Goal: Task Accomplishment & Management: Manage account settings

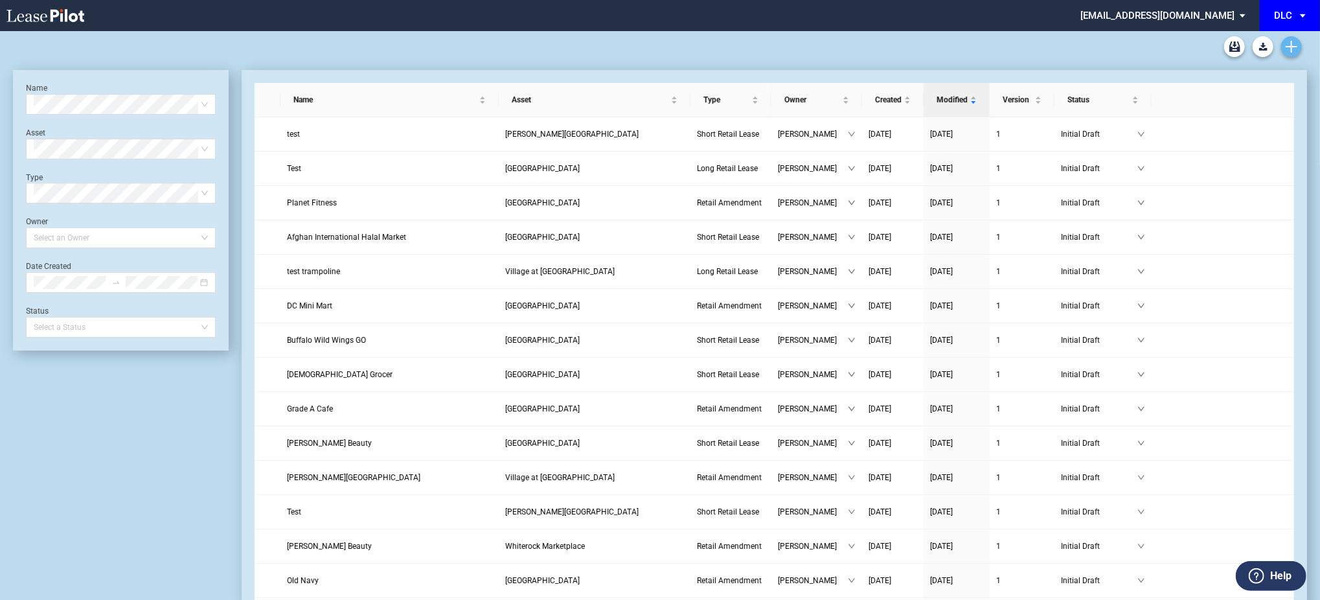
click at [1300, 51] on link "Create new document" at bounding box center [1291, 46] width 21 height 21
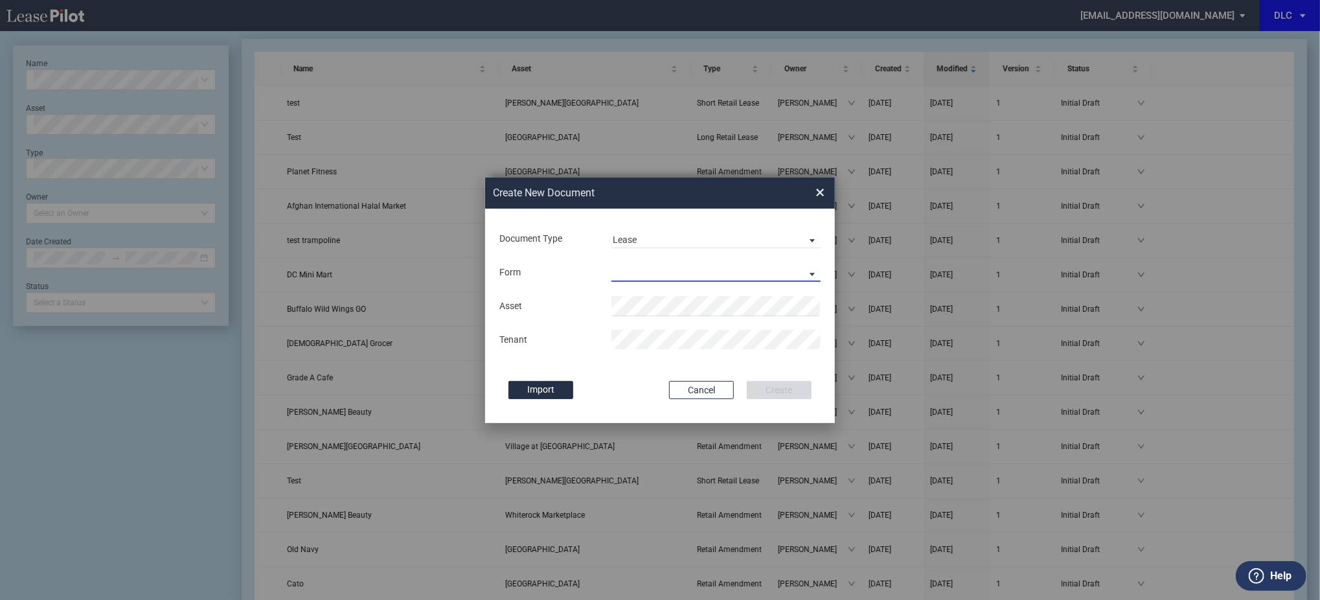
click at [705, 269] on md-select "Long Retail Lease Short Retail Lease" at bounding box center [715, 271] width 209 height 19
click at [705, 269] on md-option "Long Retail Lease" at bounding box center [717, 273] width 230 height 31
click at [302, 324] on div "Create New Document Create New Conformed Deal × Document Type Lease Lease Amend…" at bounding box center [660, 300] width 1320 height 600
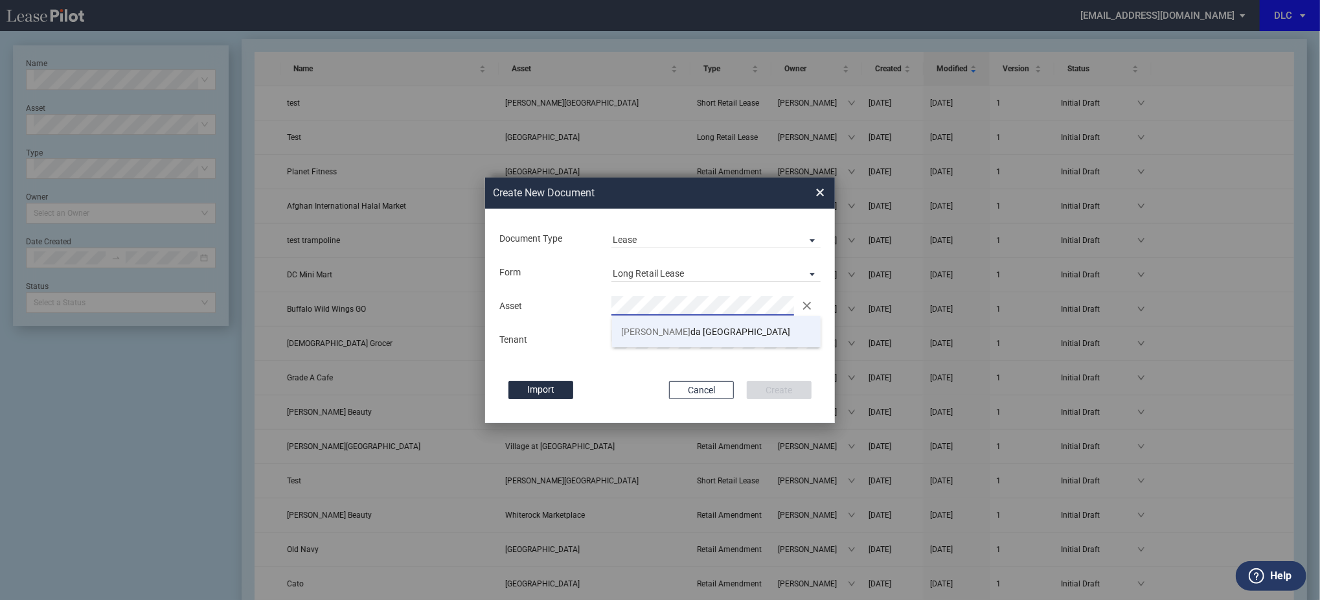
click at [659, 336] on span "Dana da Square West" at bounding box center [706, 331] width 169 height 10
click at [768, 381] on button "Create" at bounding box center [779, 390] width 65 height 18
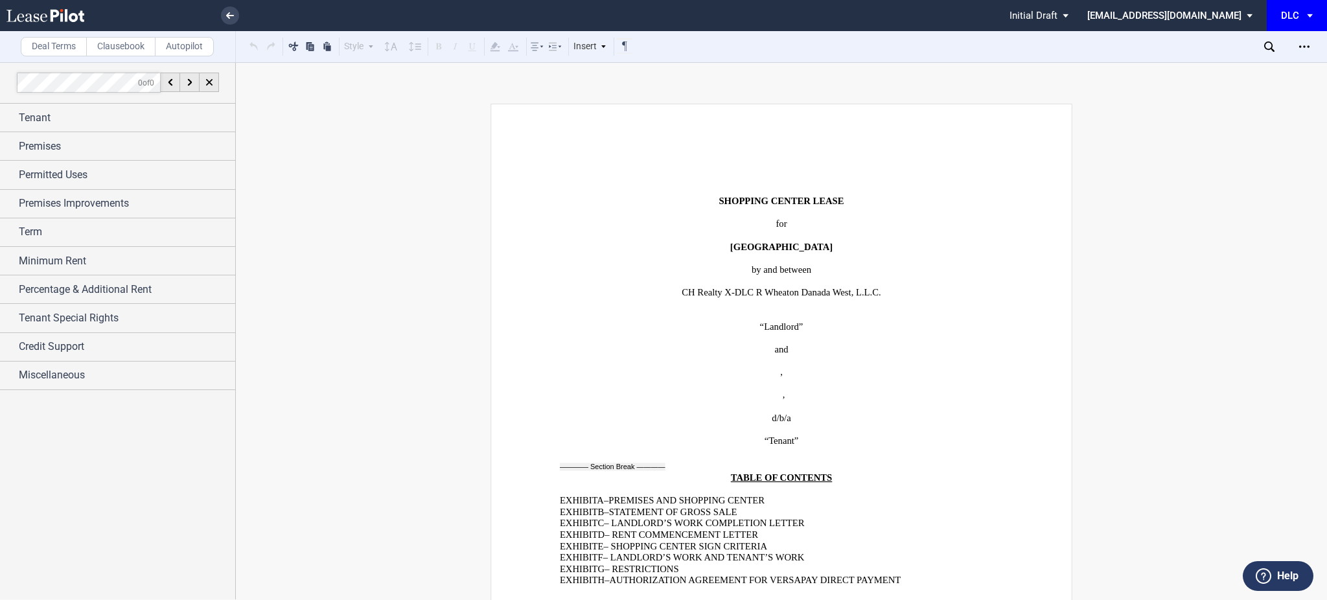
click at [1302, 47] on icon "Open Lease options menu" at bounding box center [1304, 46] width 10 height 10
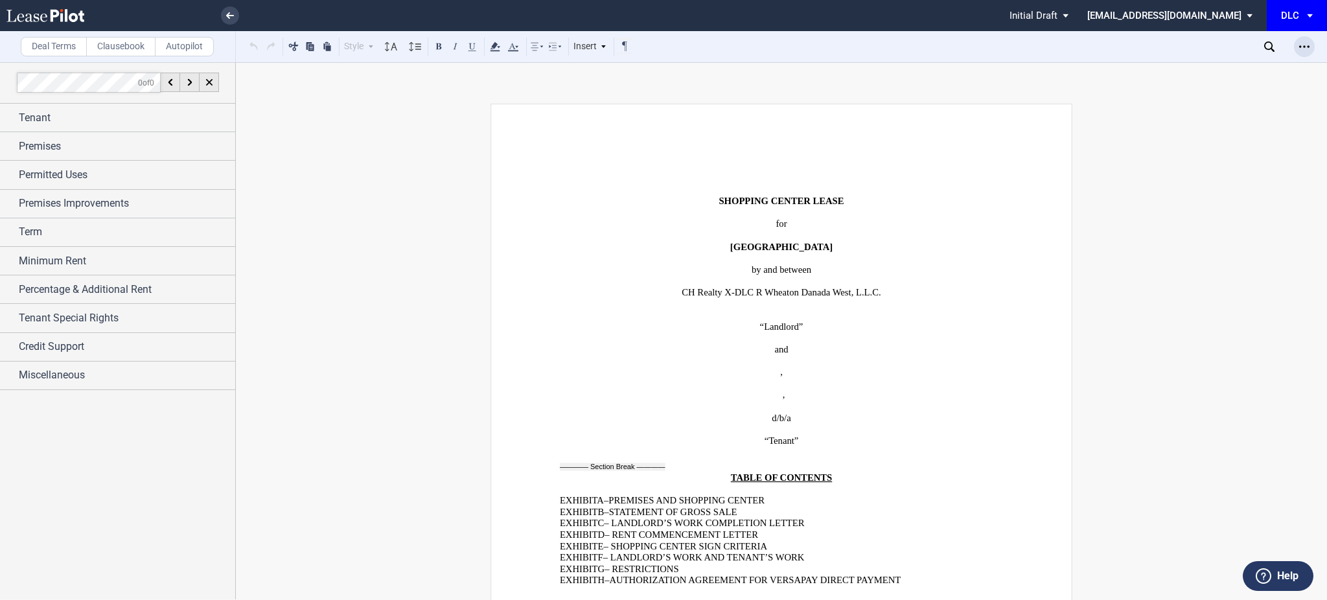
click at [1308, 41] on icon "Open Lease options menu" at bounding box center [1304, 46] width 10 height 10
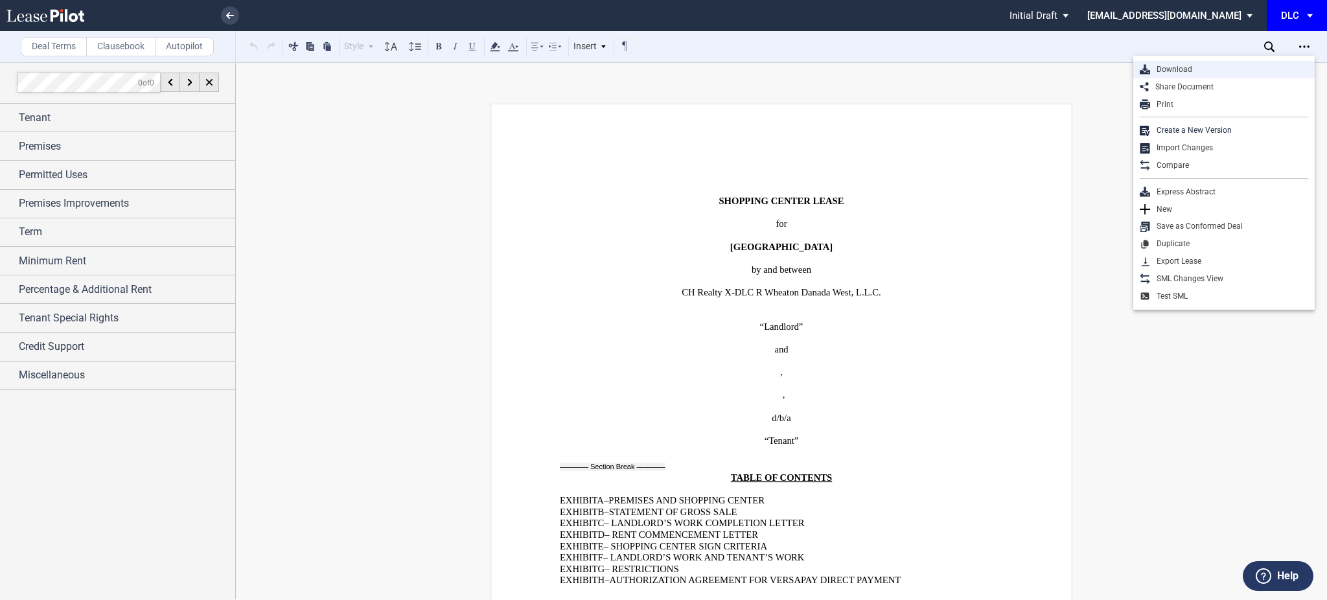
click at [1228, 63] on div "Download" at bounding box center [1223, 69] width 181 height 17
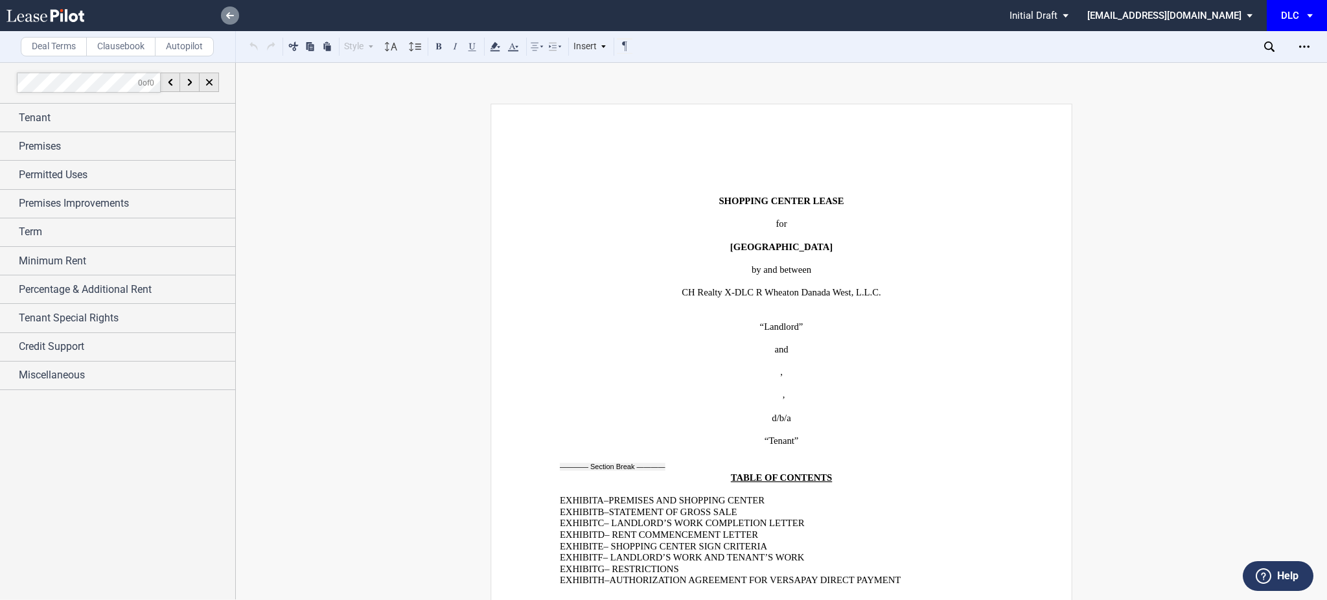
click at [226, 15] on icon at bounding box center [230, 15] width 8 height 6
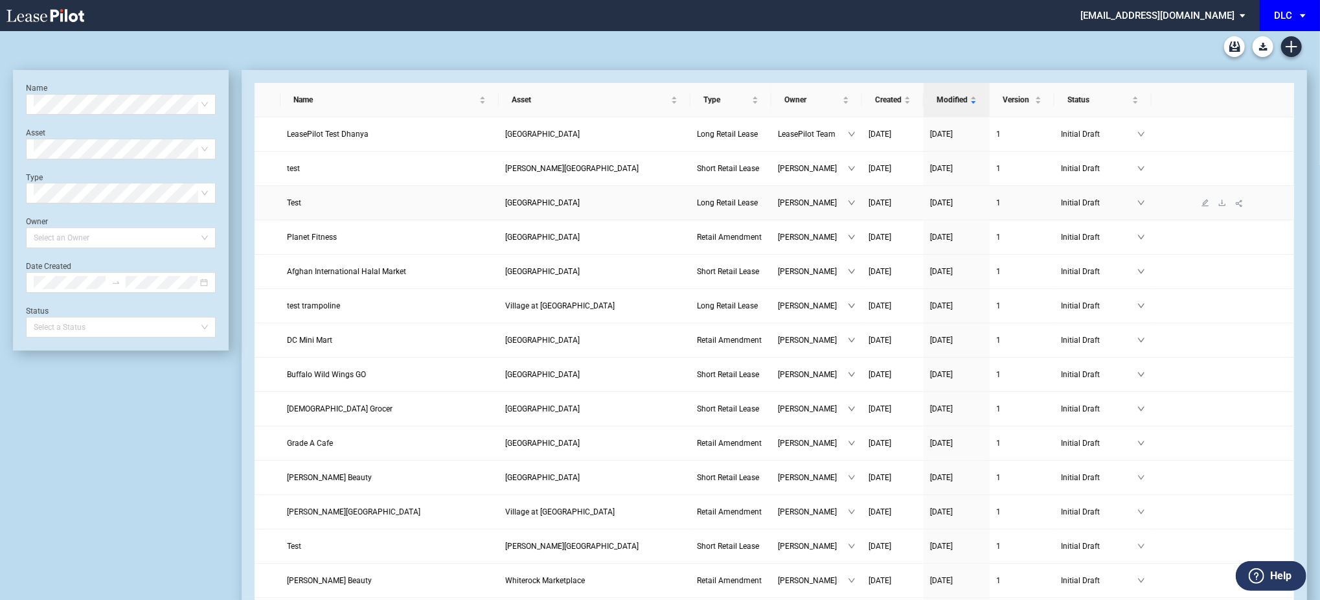
click at [295, 199] on span "Test" at bounding box center [294, 202] width 14 height 9
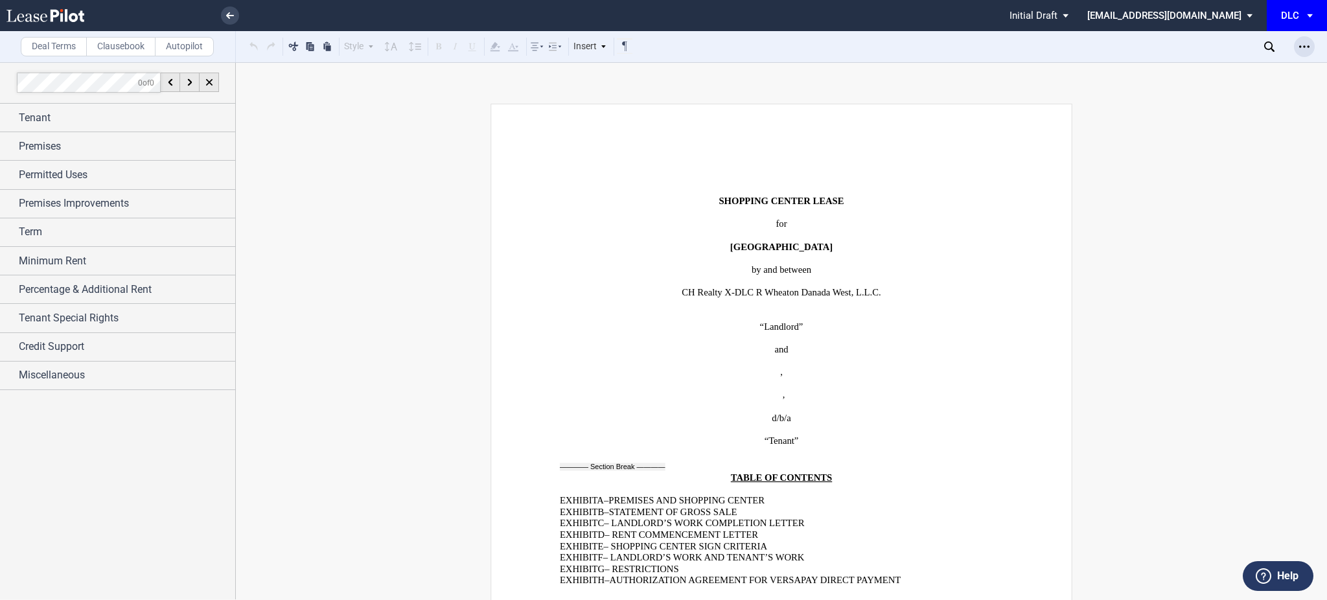
click at [1304, 52] on div "Open Lease options menu" at bounding box center [1303, 46] width 21 height 21
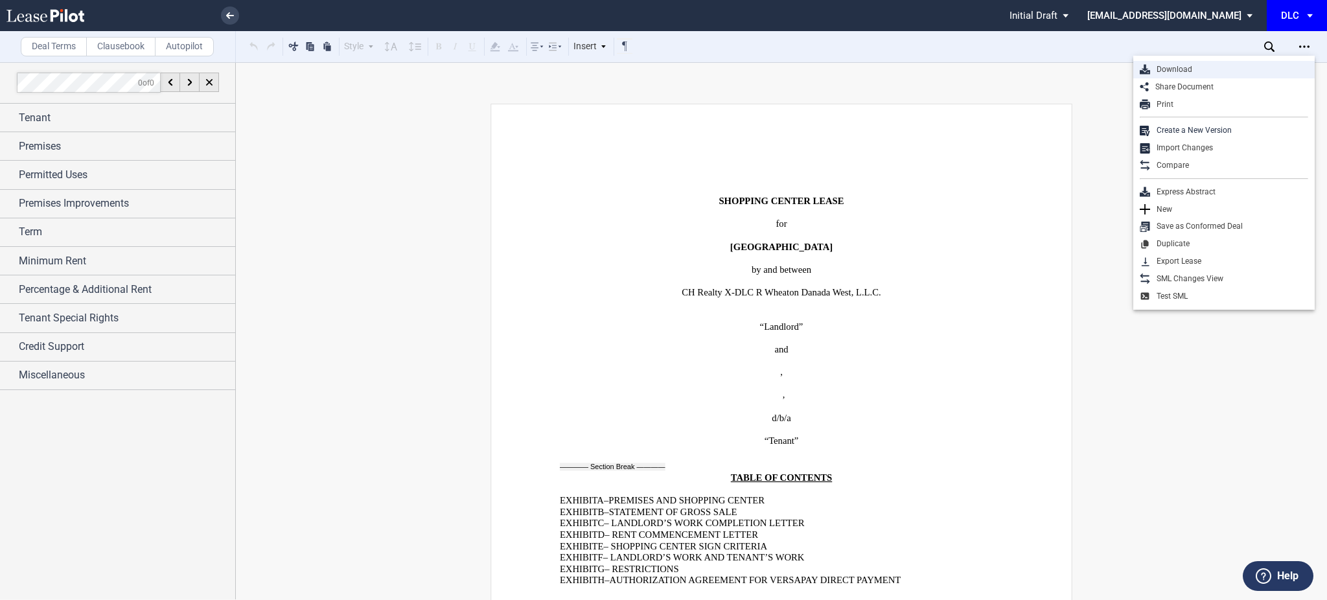
click at [1214, 66] on div "Download" at bounding box center [1229, 69] width 158 height 11
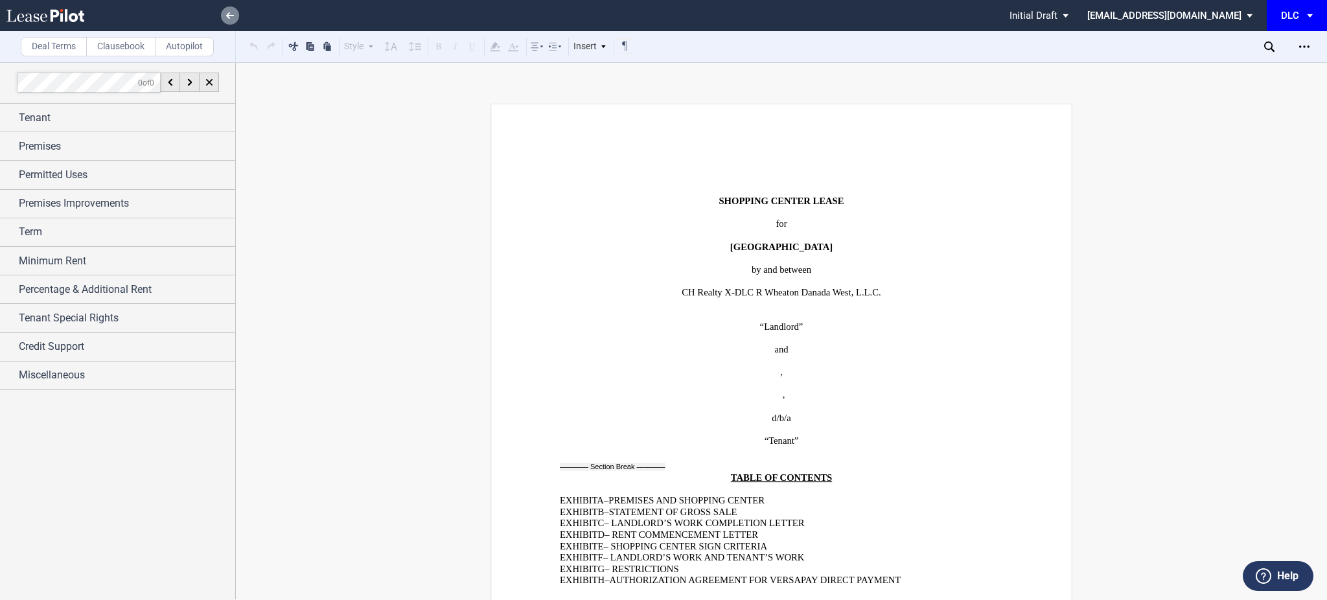
click at [232, 8] on link at bounding box center [230, 15] width 18 height 18
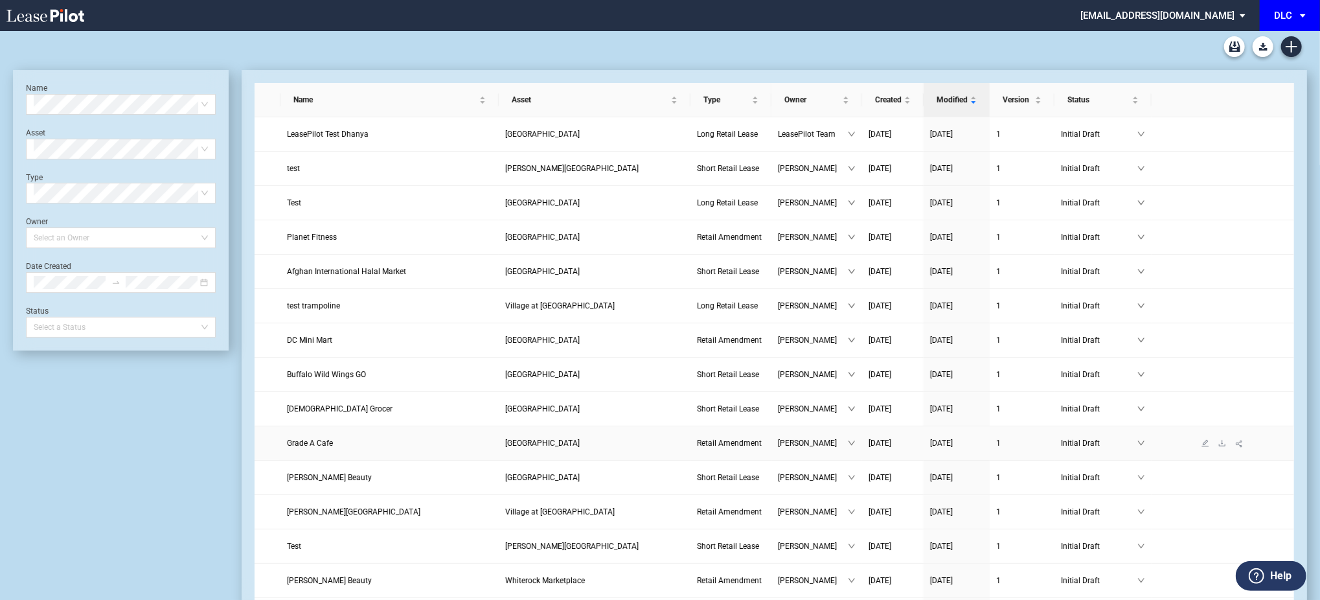
click at [319, 444] on span "Grade A Cafe" at bounding box center [310, 442] width 46 height 9
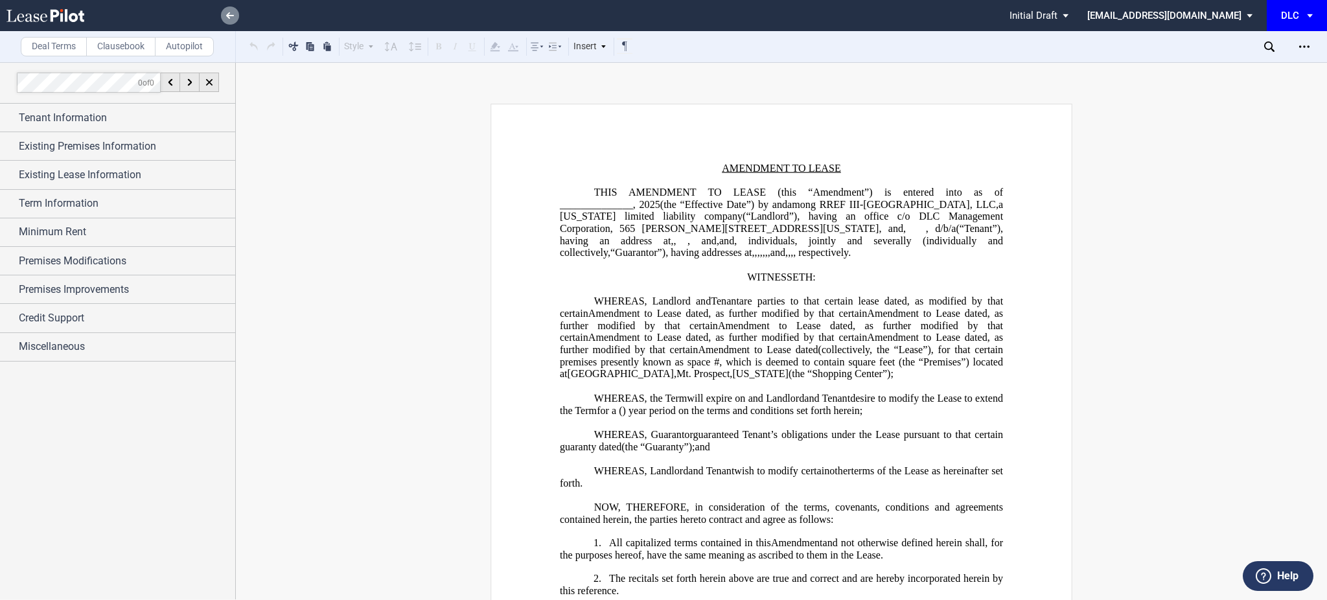
click at [230, 13] on icon at bounding box center [230, 15] width 8 height 6
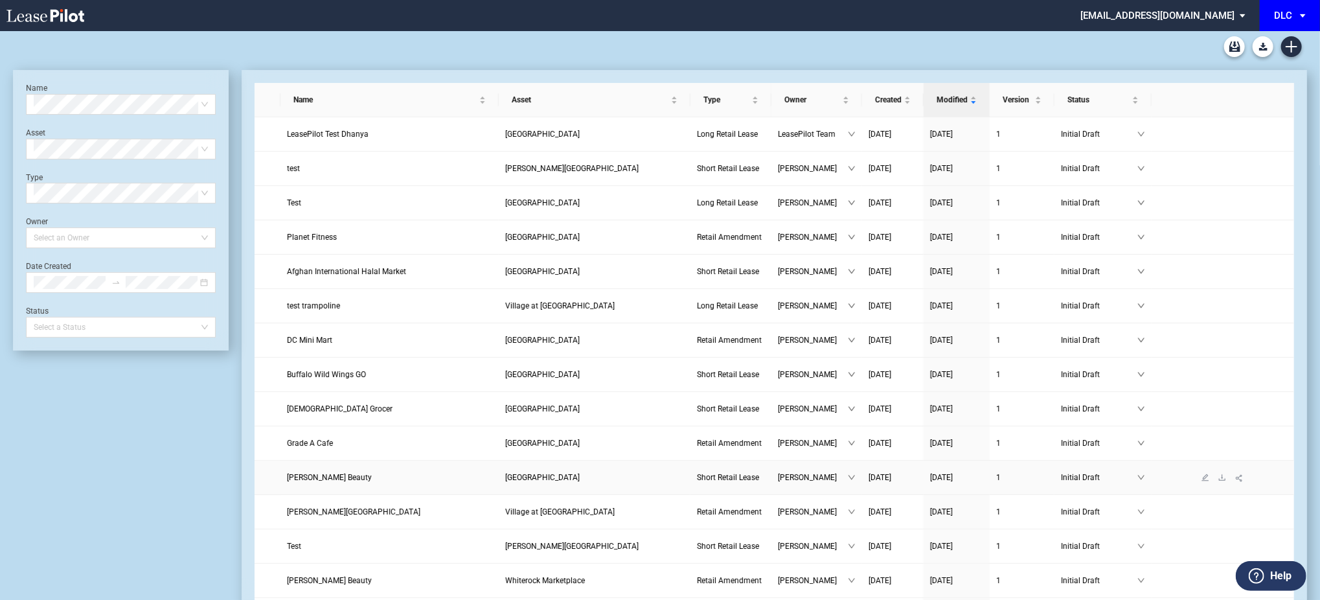
click at [301, 477] on span "[PERSON_NAME] Beauty" at bounding box center [329, 477] width 85 height 9
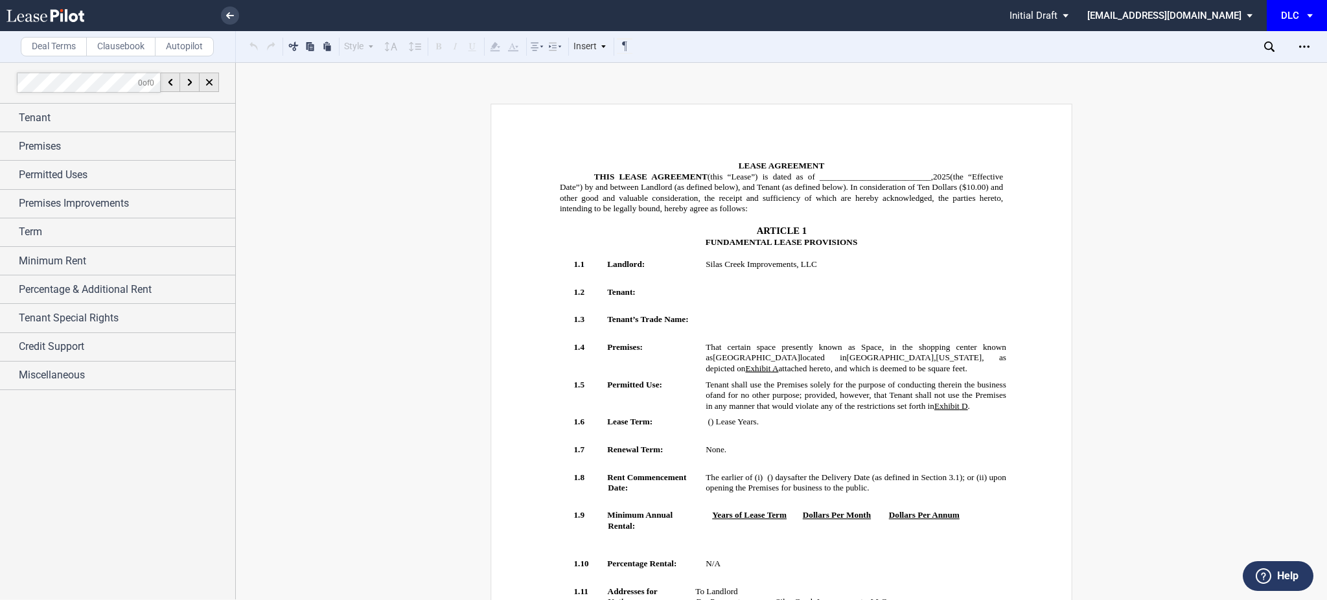
click at [1308, 41] on icon "Open Lease options menu" at bounding box center [1304, 46] width 10 height 10
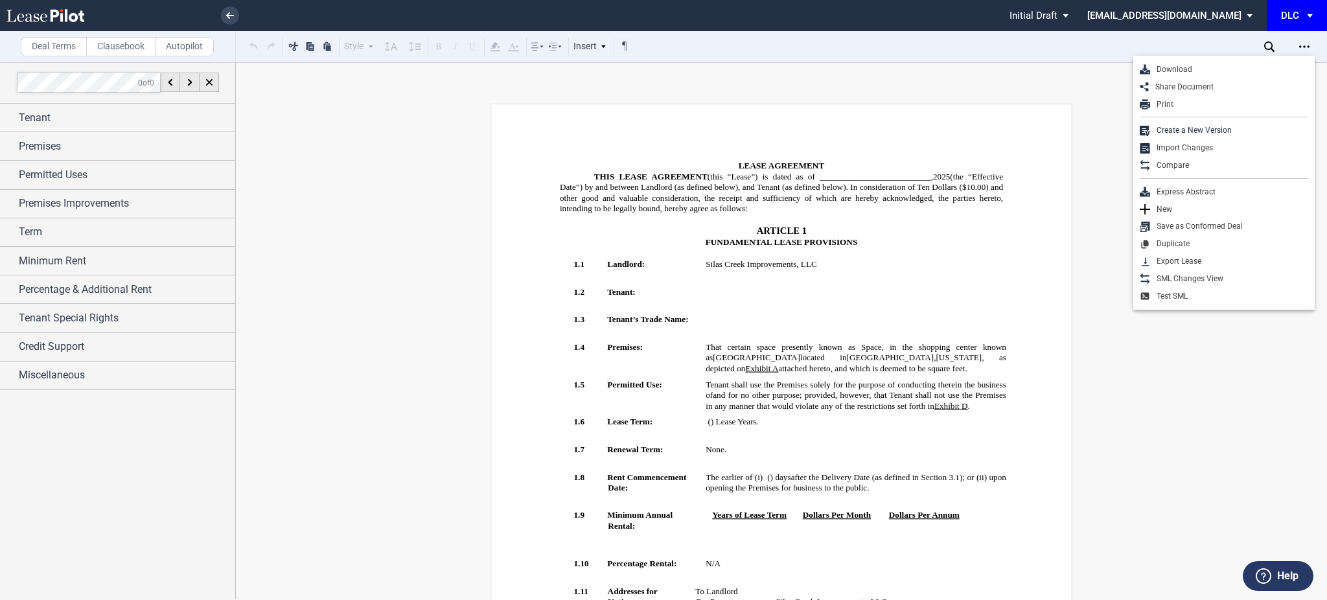
click at [1168, 66] on div "Download" at bounding box center [1229, 69] width 158 height 11
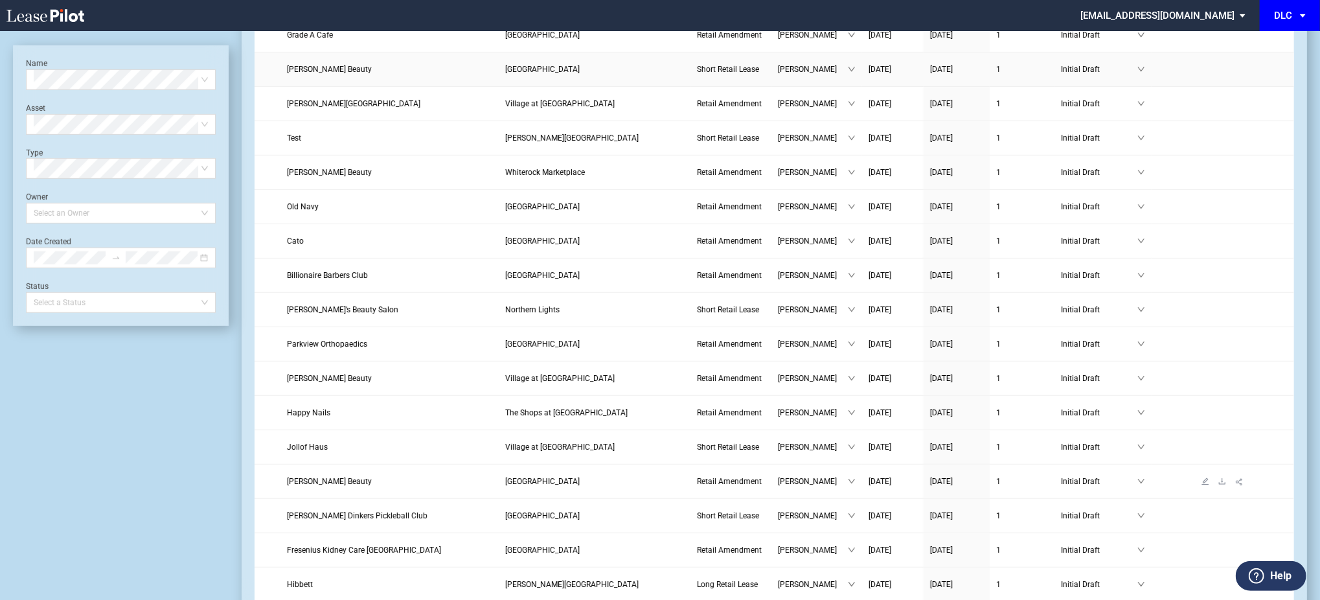
scroll to position [431, 0]
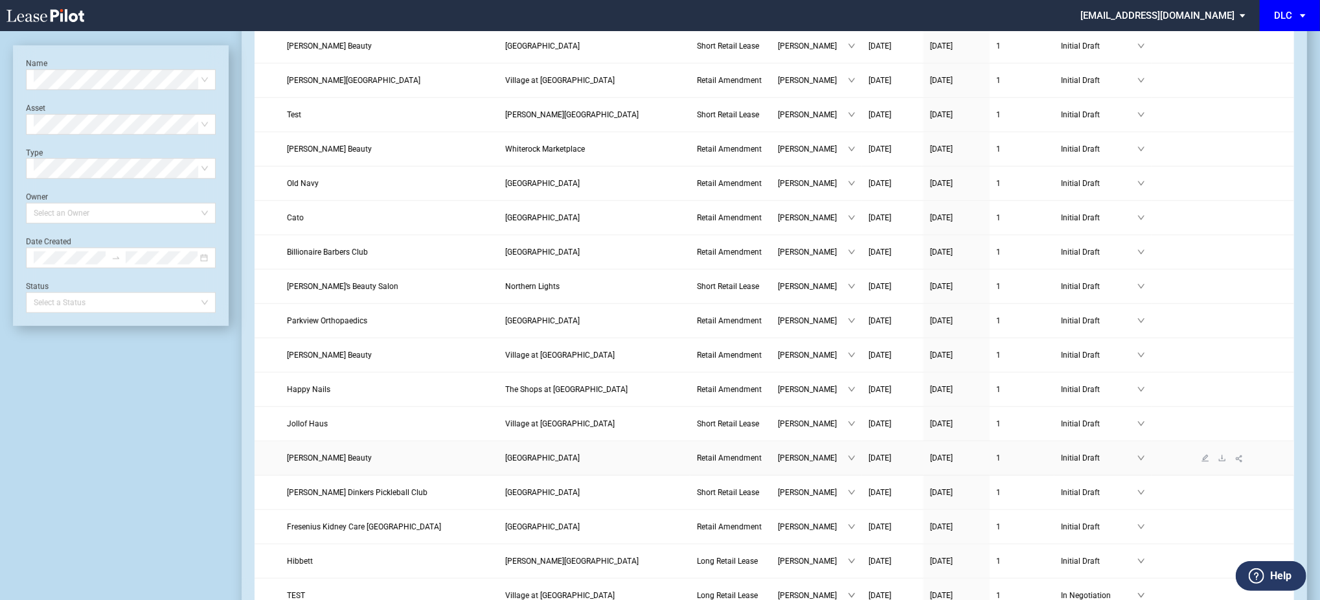
click at [298, 455] on span "Sally Beauty" at bounding box center [329, 457] width 85 height 9
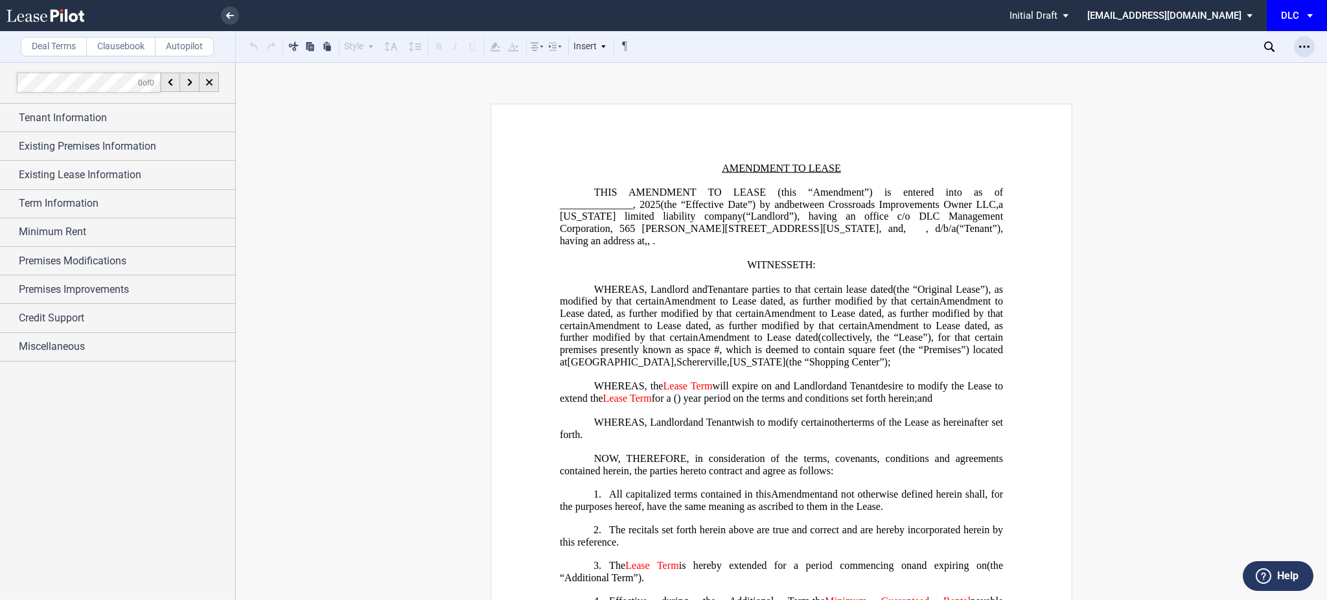
click at [1308, 42] on icon "Open Lease options menu" at bounding box center [1304, 46] width 10 height 10
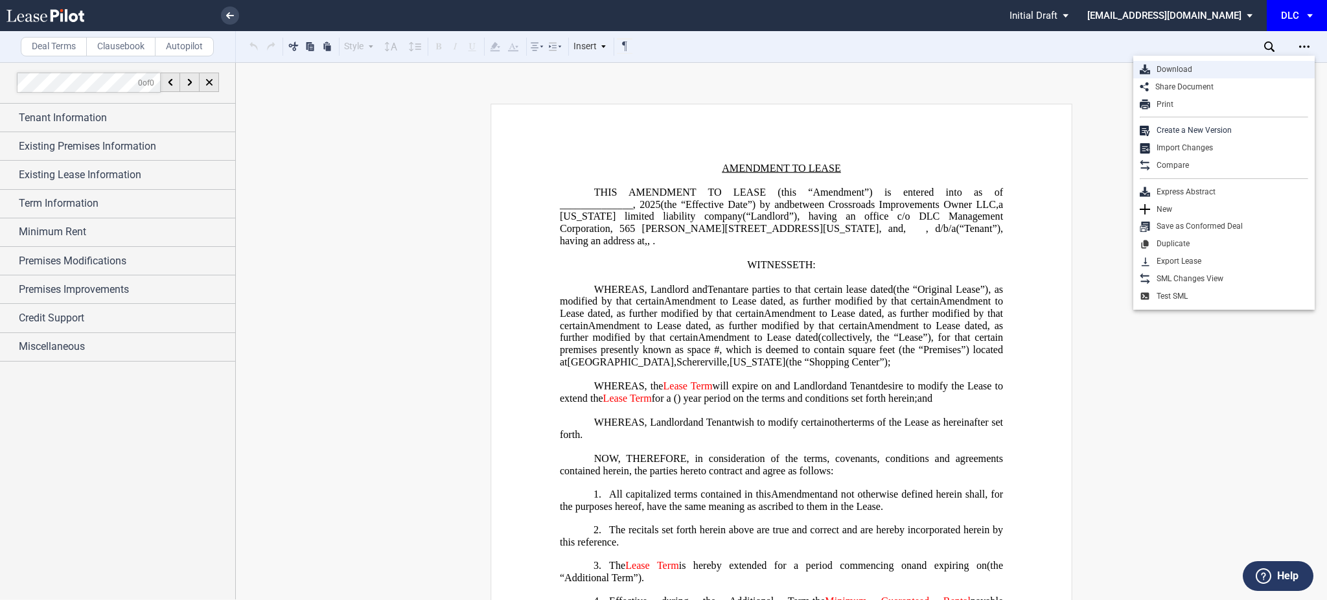
click at [1211, 63] on div "Download" at bounding box center [1223, 69] width 181 height 17
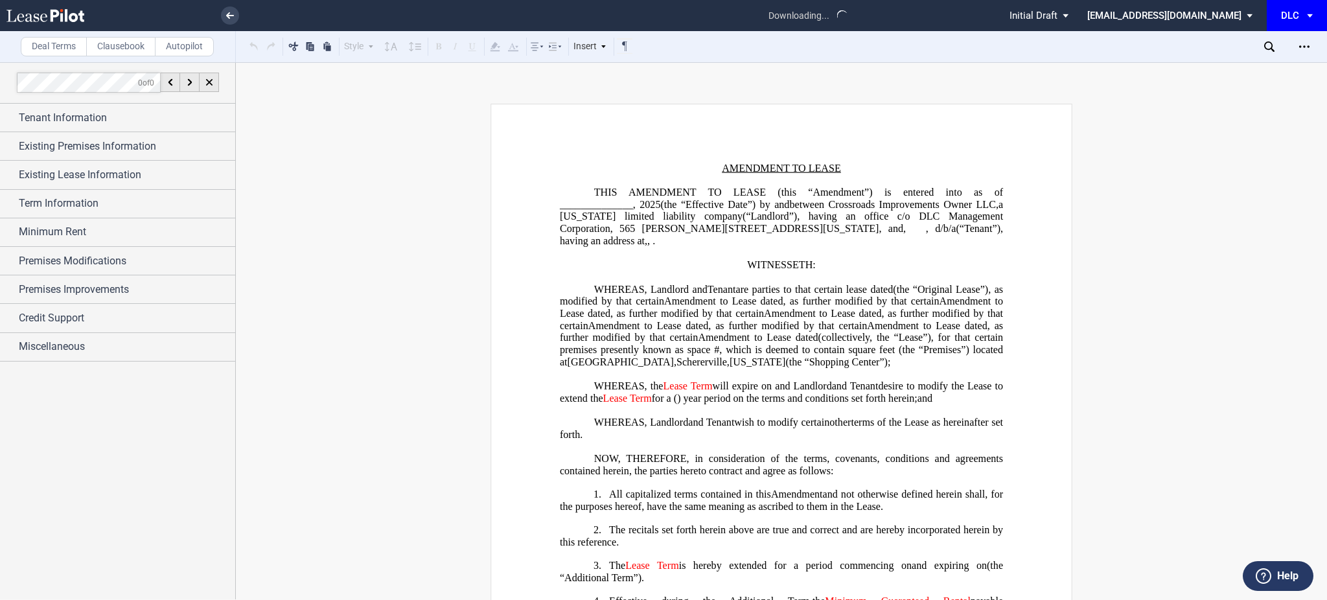
drag, startPoint x: 233, startPoint y: 14, endPoint x: 374, endPoint y: 59, distance: 148.1
click at [233, 14] on icon at bounding box center [230, 15] width 8 height 6
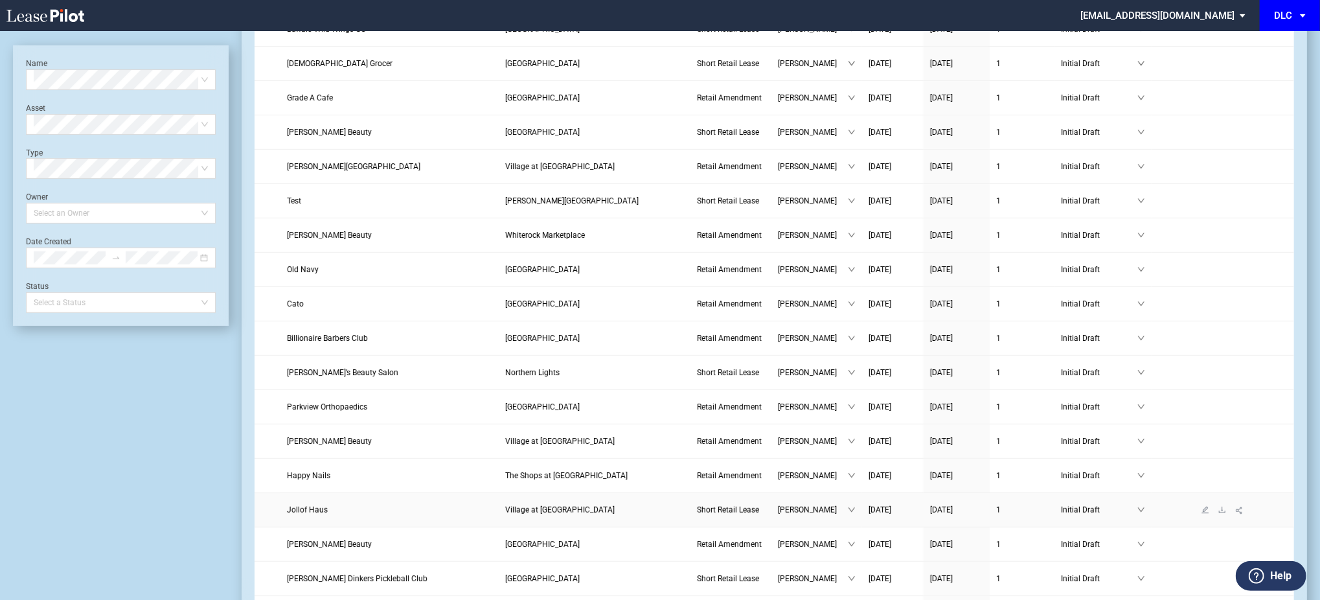
scroll to position [345, 0]
click at [291, 508] on span "Jollof Haus" at bounding box center [307, 509] width 41 height 9
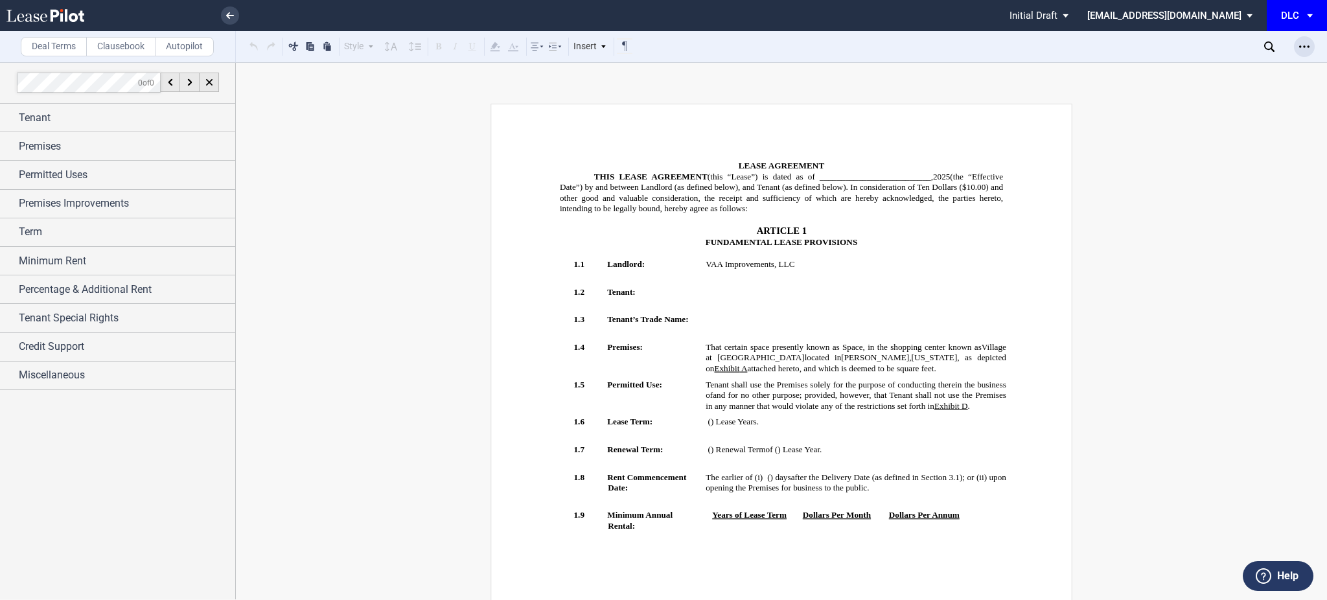
click at [1306, 47] on icon "Open Lease options menu" at bounding box center [1304, 46] width 10 height 10
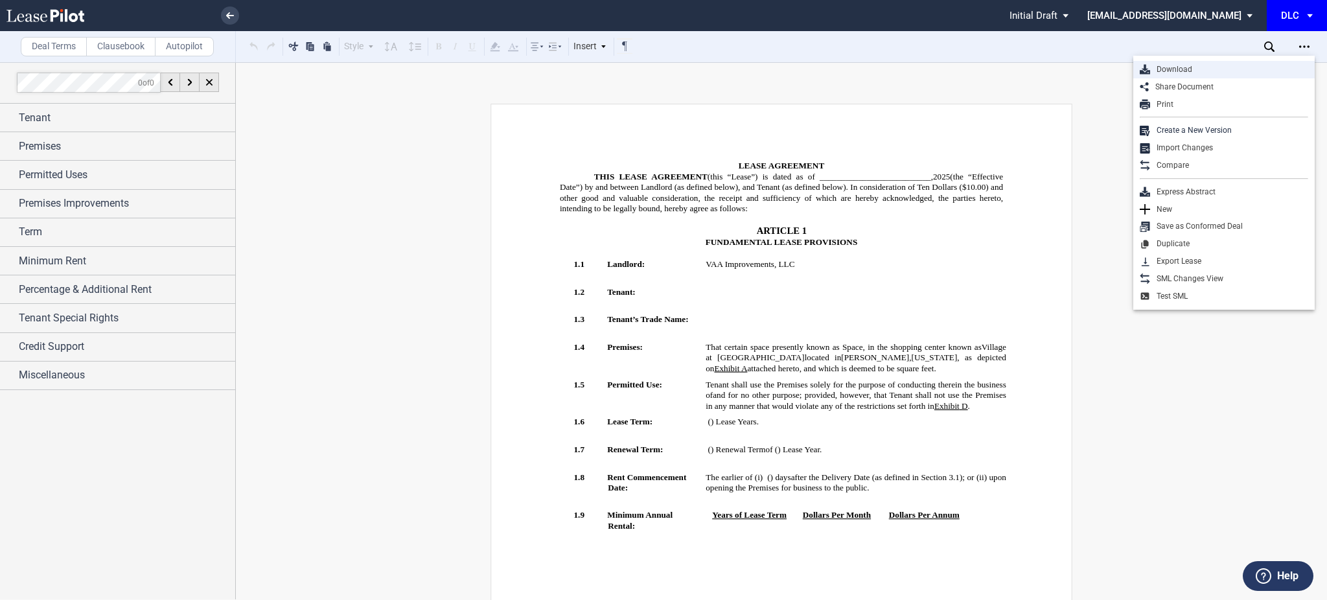
click at [1213, 70] on div "Download" at bounding box center [1229, 69] width 158 height 11
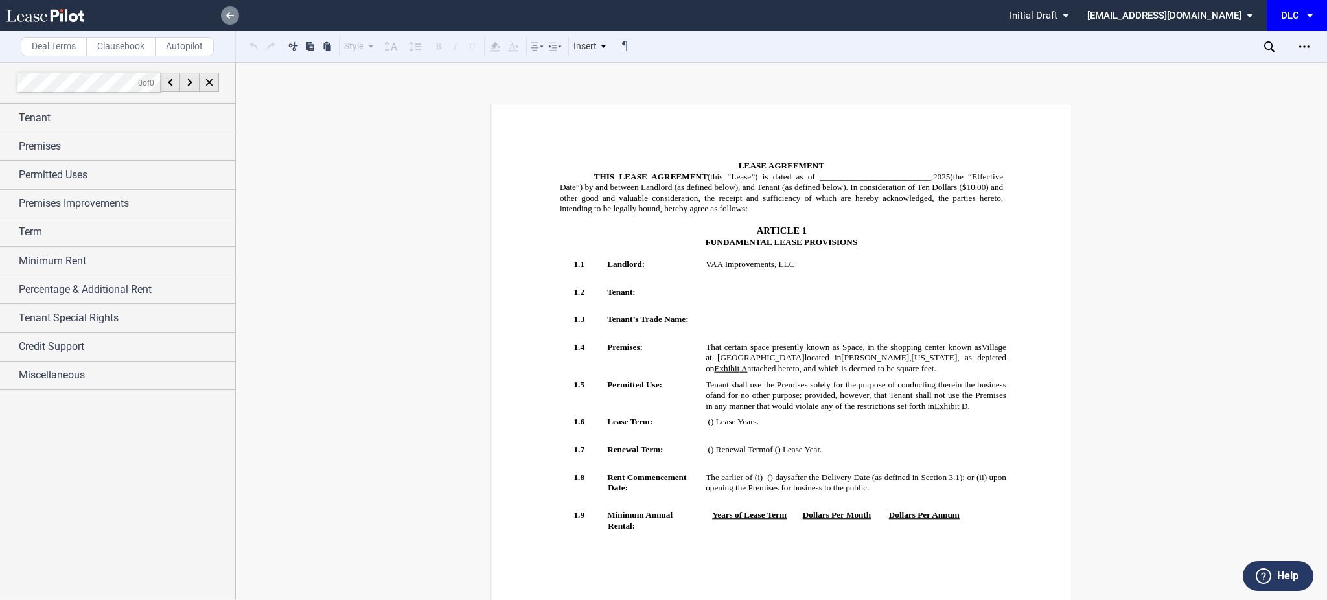
click at [222, 16] on link at bounding box center [230, 15] width 18 height 18
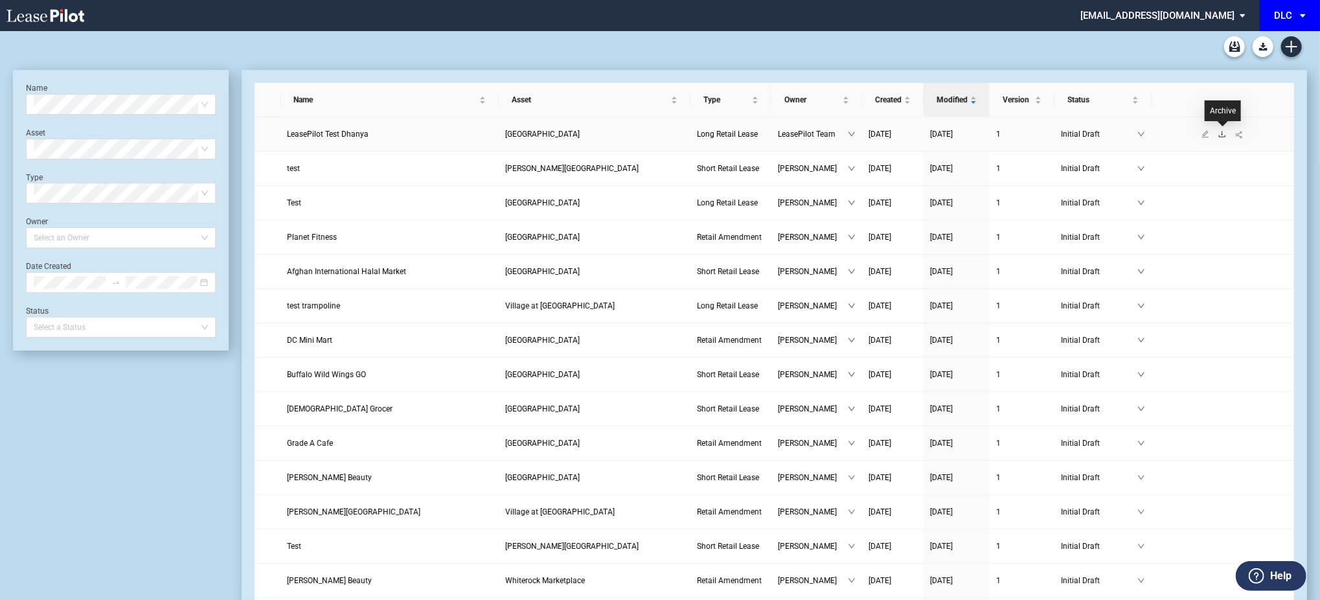
click at [1220, 130] on icon "download" at bounding box center [1222, 134] width 8 height 8
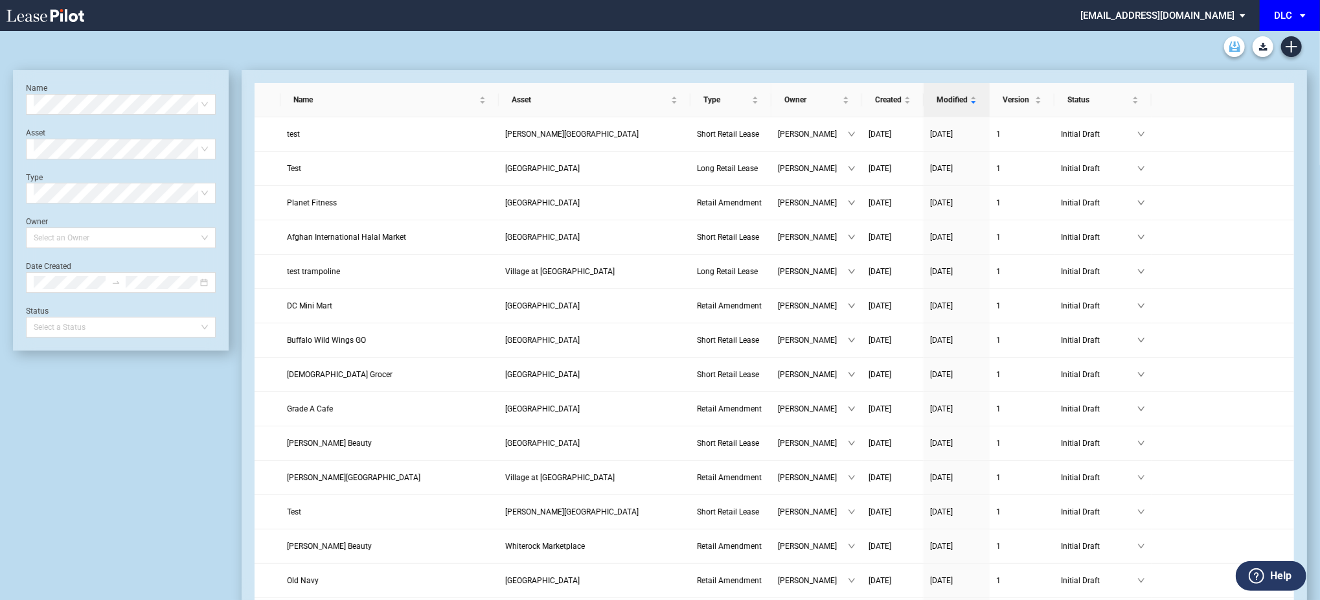
click at [1234, 49] on icon "Archive" at bounding box center [1234, 46] width 11 height 10
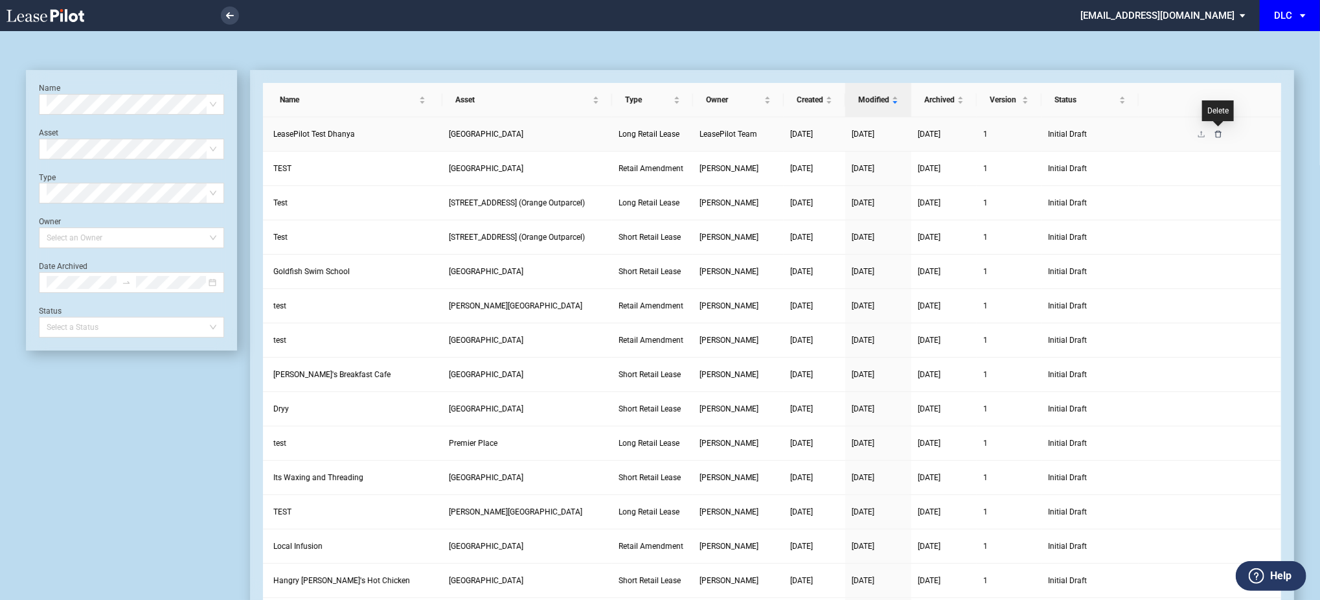
click at [1214, 134] on icon "delete" at bounding box center [1218, 134] width 8 height 8
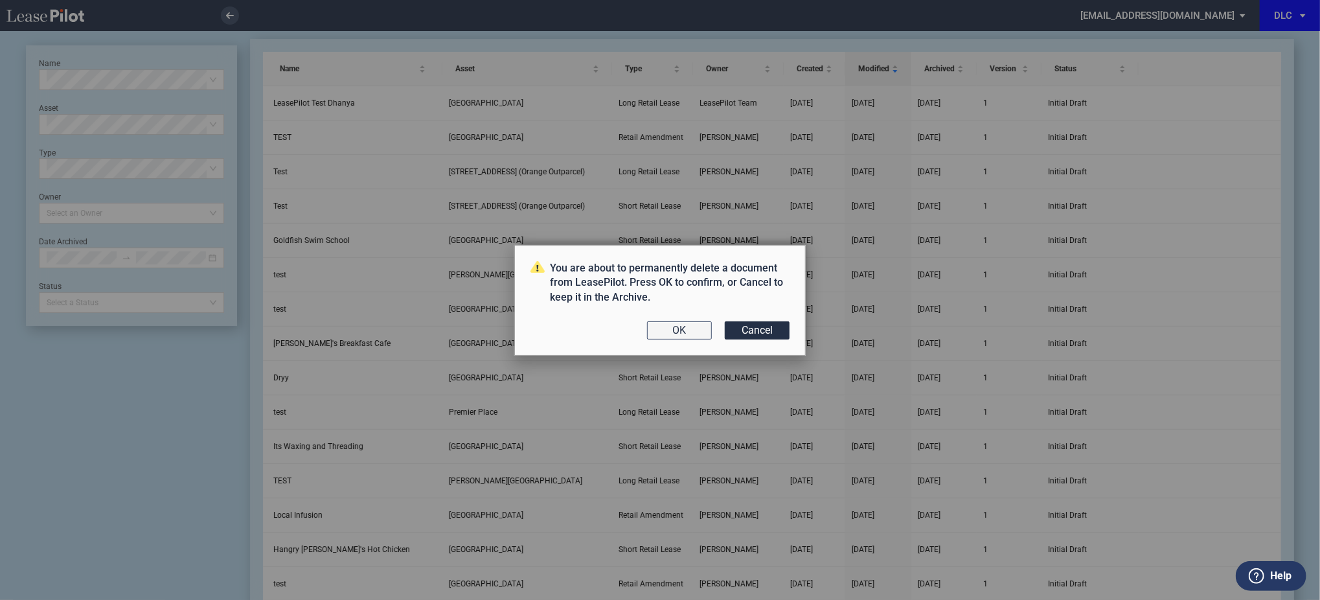
click at [689, 331] on button "OK" at bounding box center [679, 330] width 65 height 18
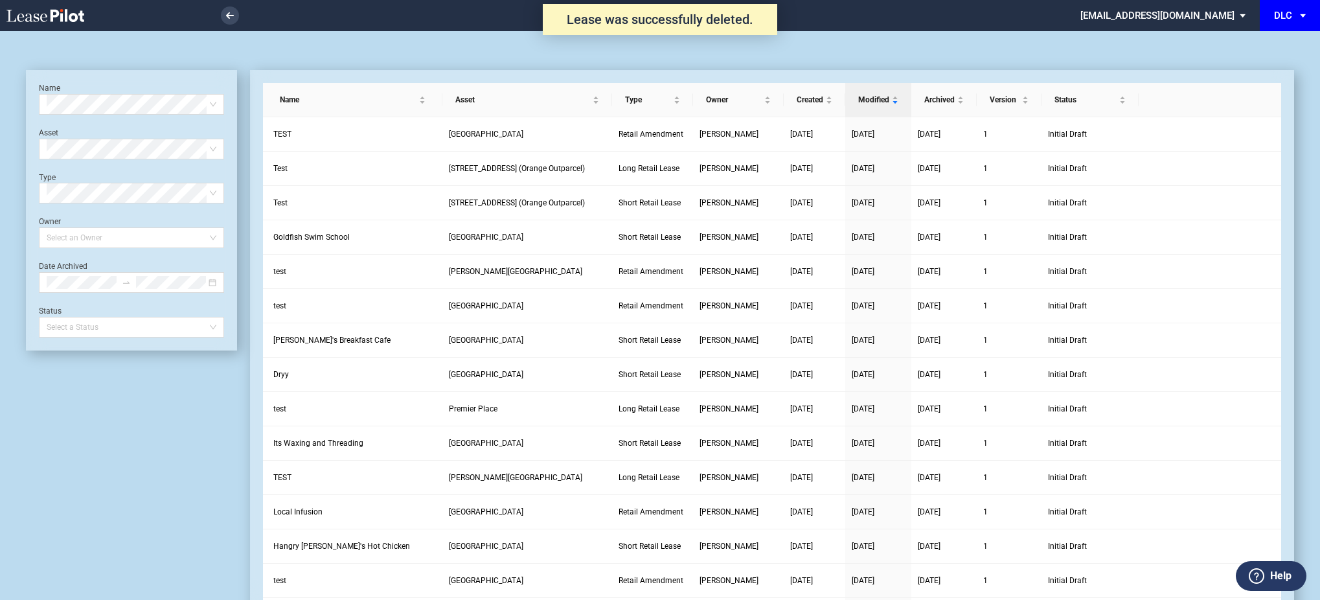
scroll to position [31, 0]
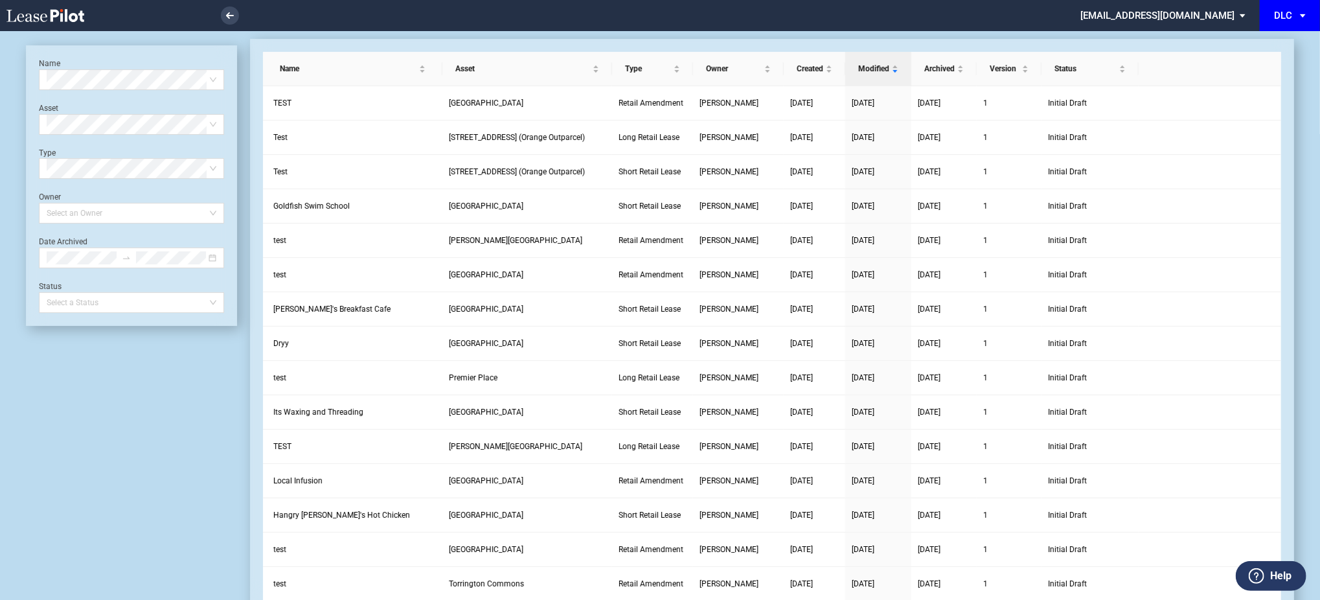
click at [44, 19] on icon at bounding box center [45, 15] width 78 height 13
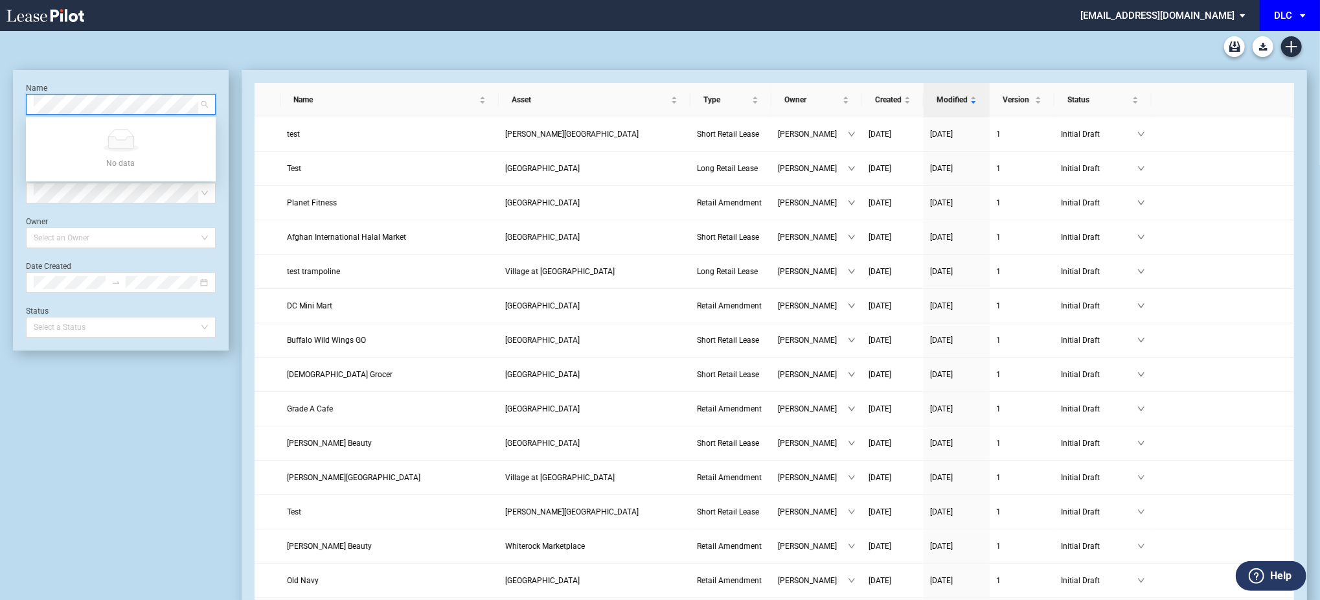
click at [1210, 3] on md-select "[EMAIL_ADDRESS][DOMAIN_NAME] Change Password 2-Factor Authentication Admin Area…" at bounding box center [1167, 14] width 177 height 29
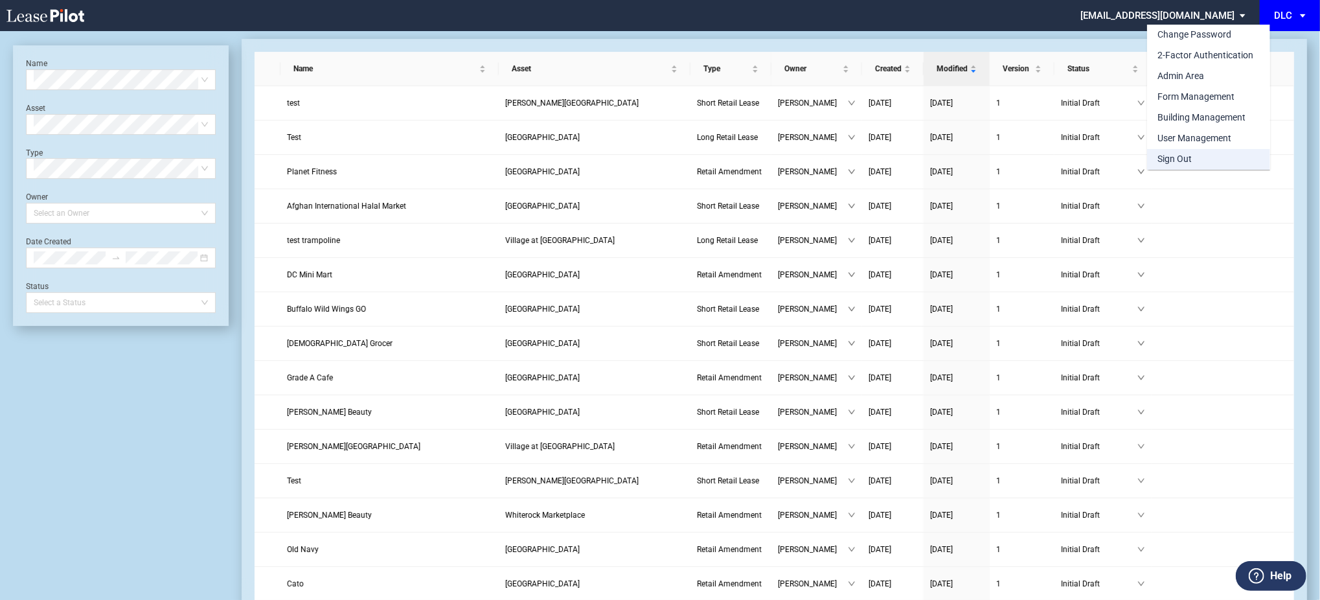
click at [1180, 165] on div "Sign Out" at bounding box center [1174, 159] width 34 height 13
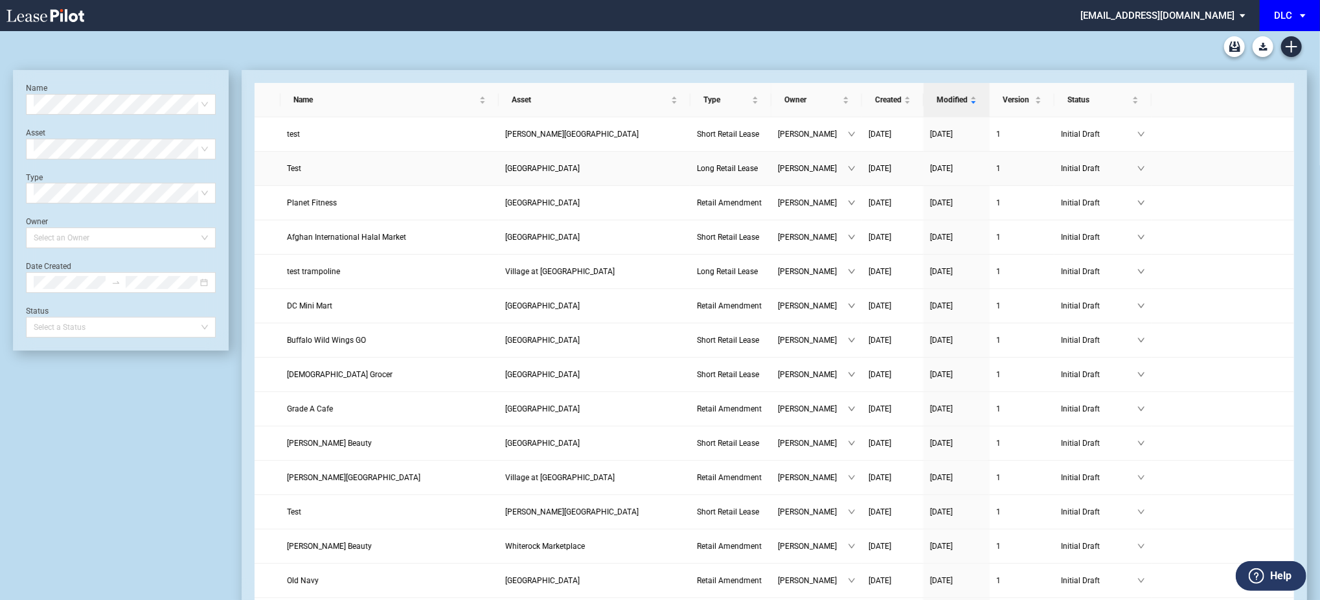
scroll to position [31, 0]
